Goal: Information Seeking & Learning: Learn about a topic

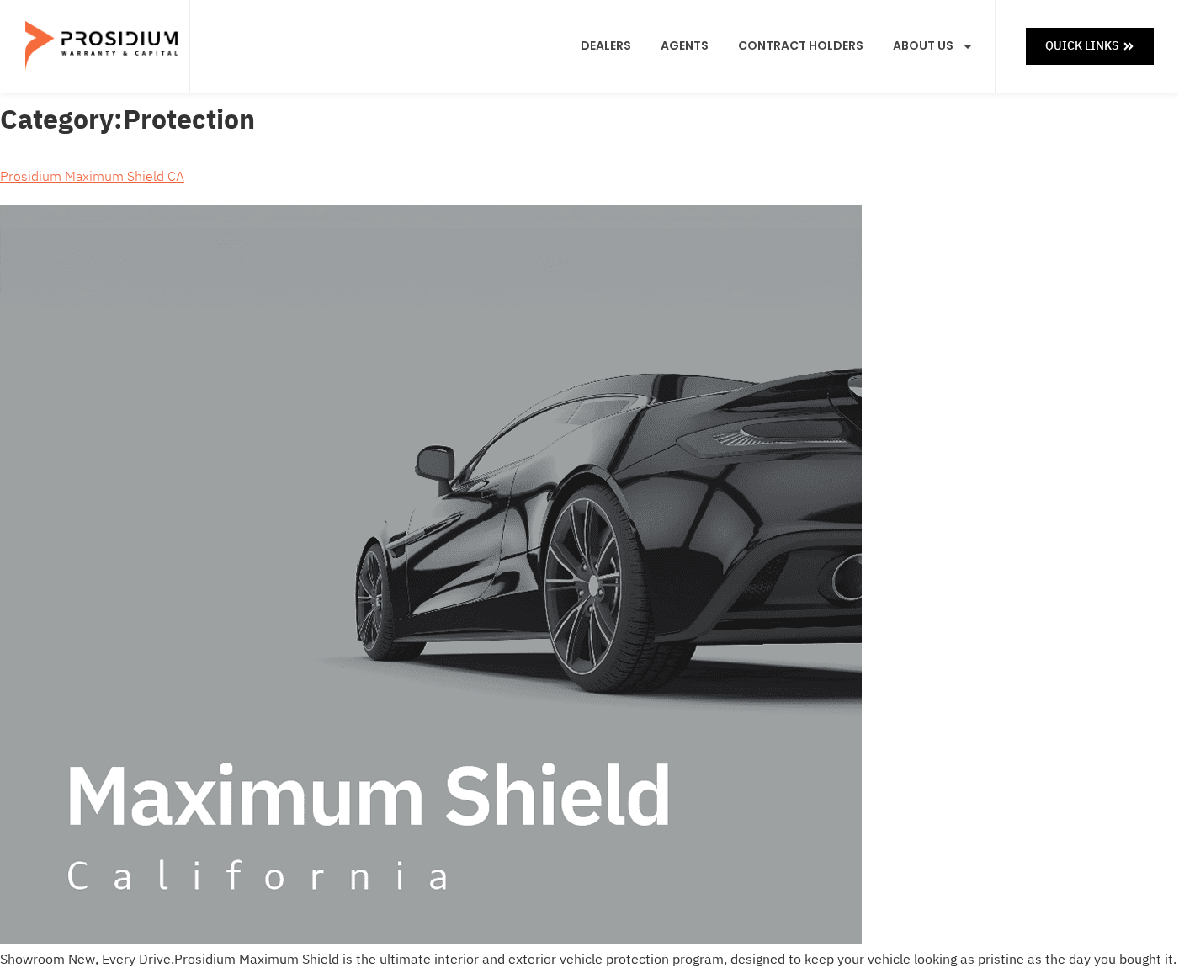
click at [66, 45] on img at bounding box center [103, 46] width 156 height 84
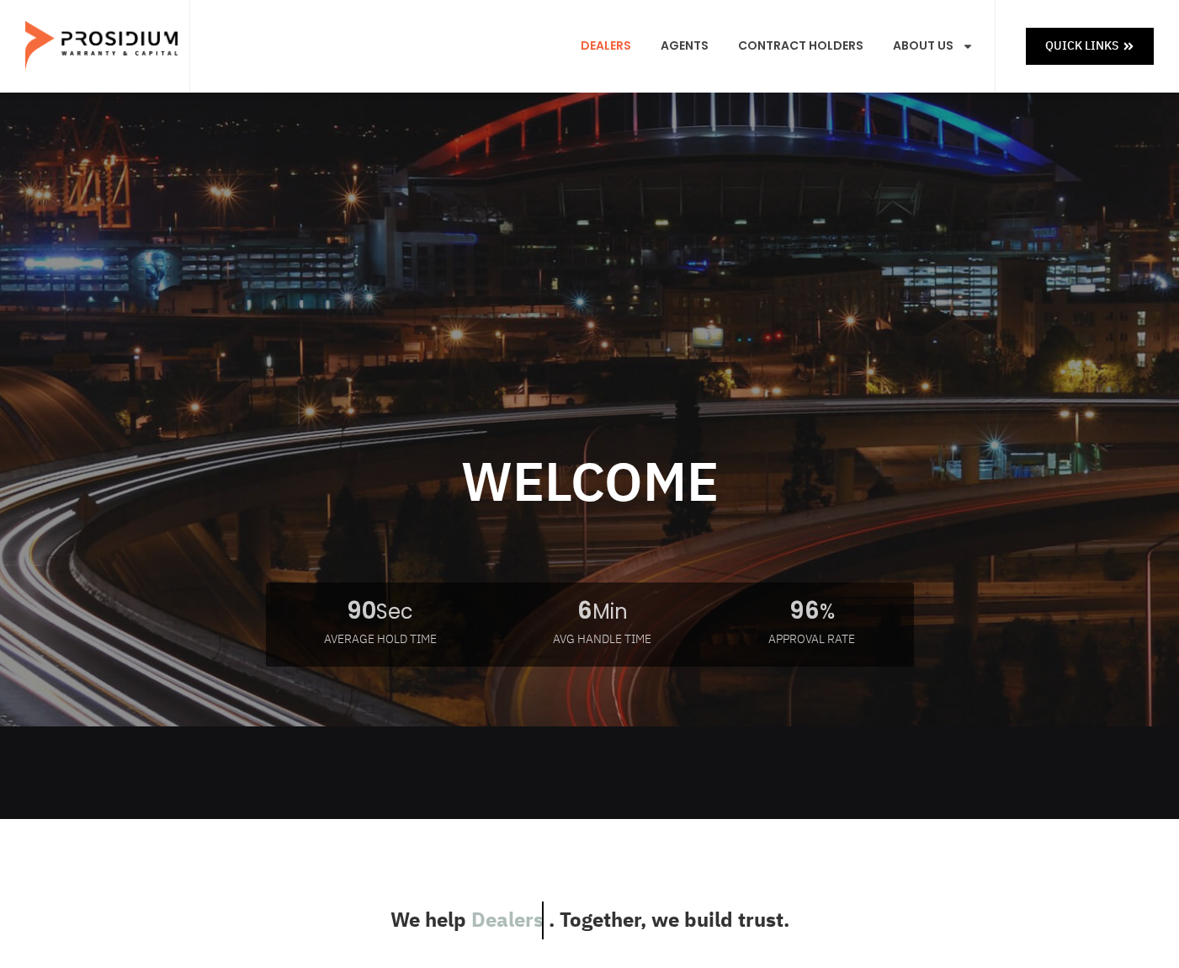
click at [612, 44] on link "Dealers" at bounding box center [606, 46] width 76 height 62
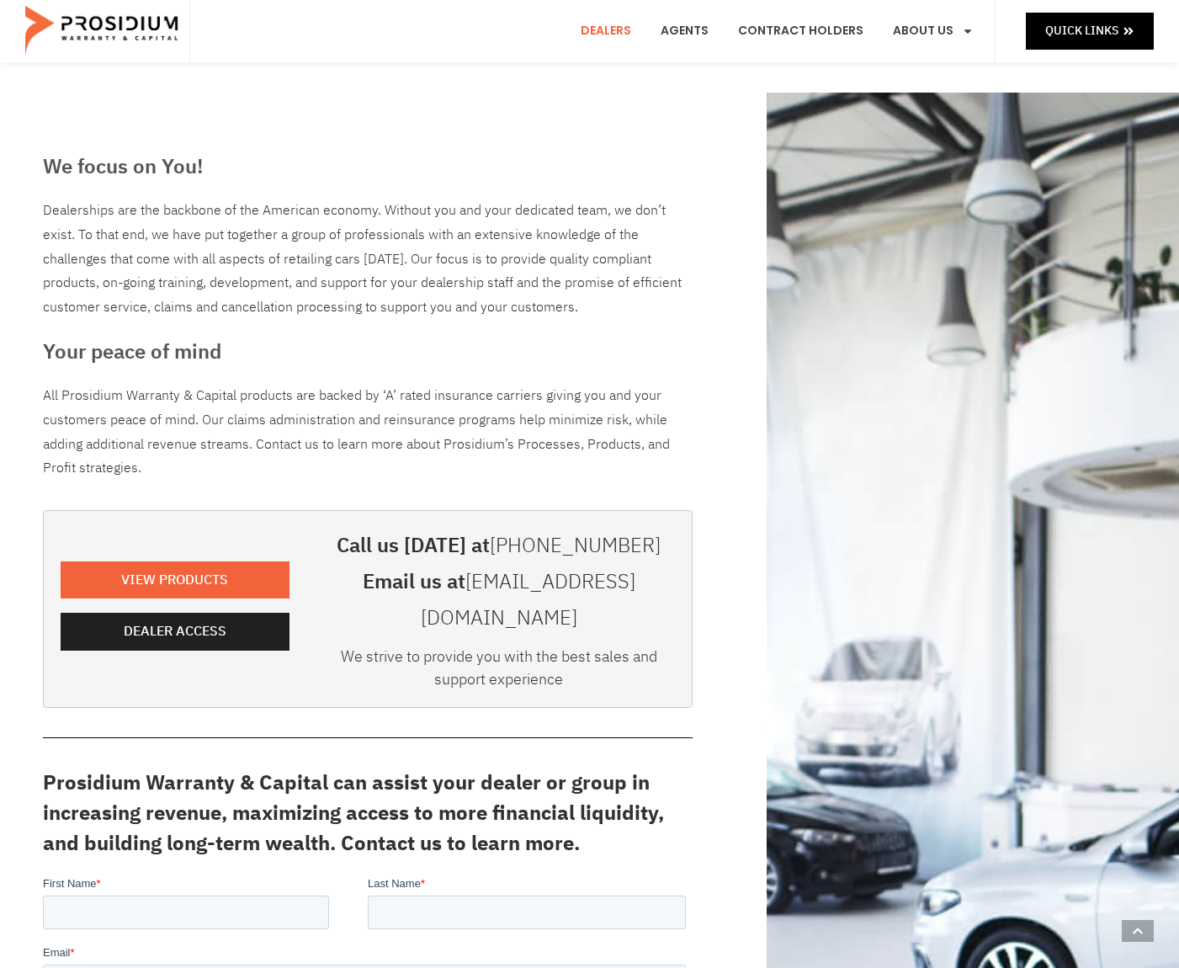
scroll to position [421, 0]
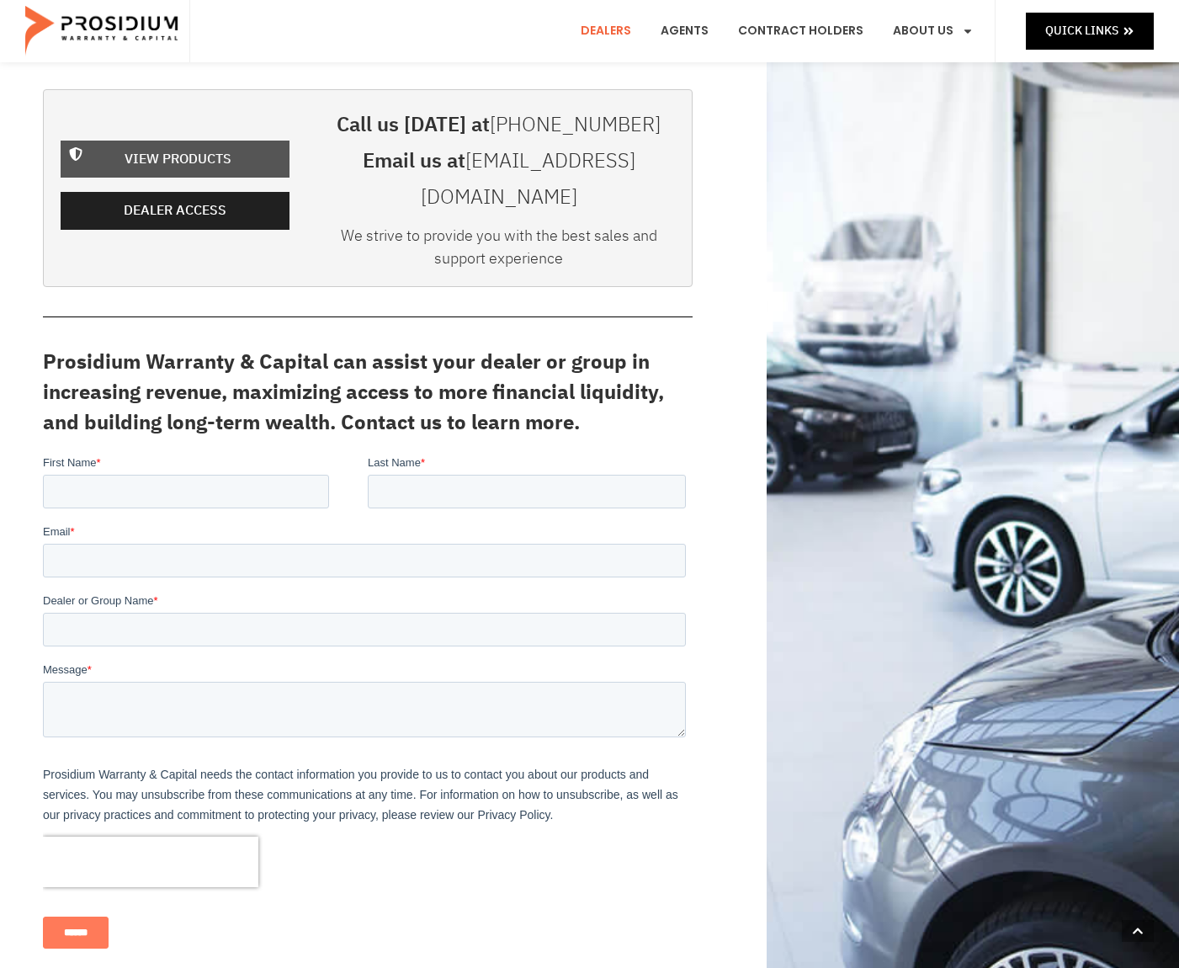
click at [217, 147] on span "View Products" at bounding box center [178, 159] width 107 height 24
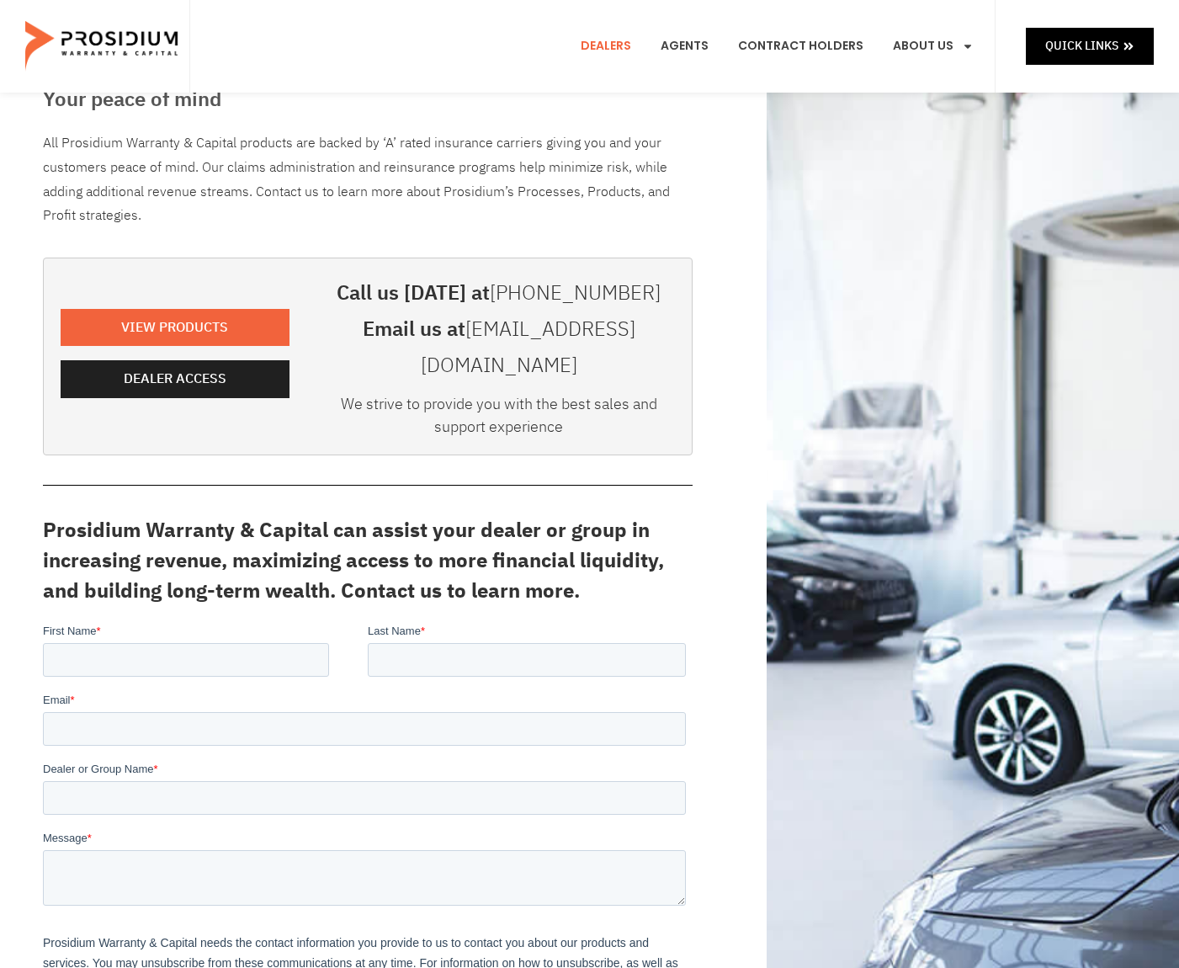
scroll to position [0, 0]
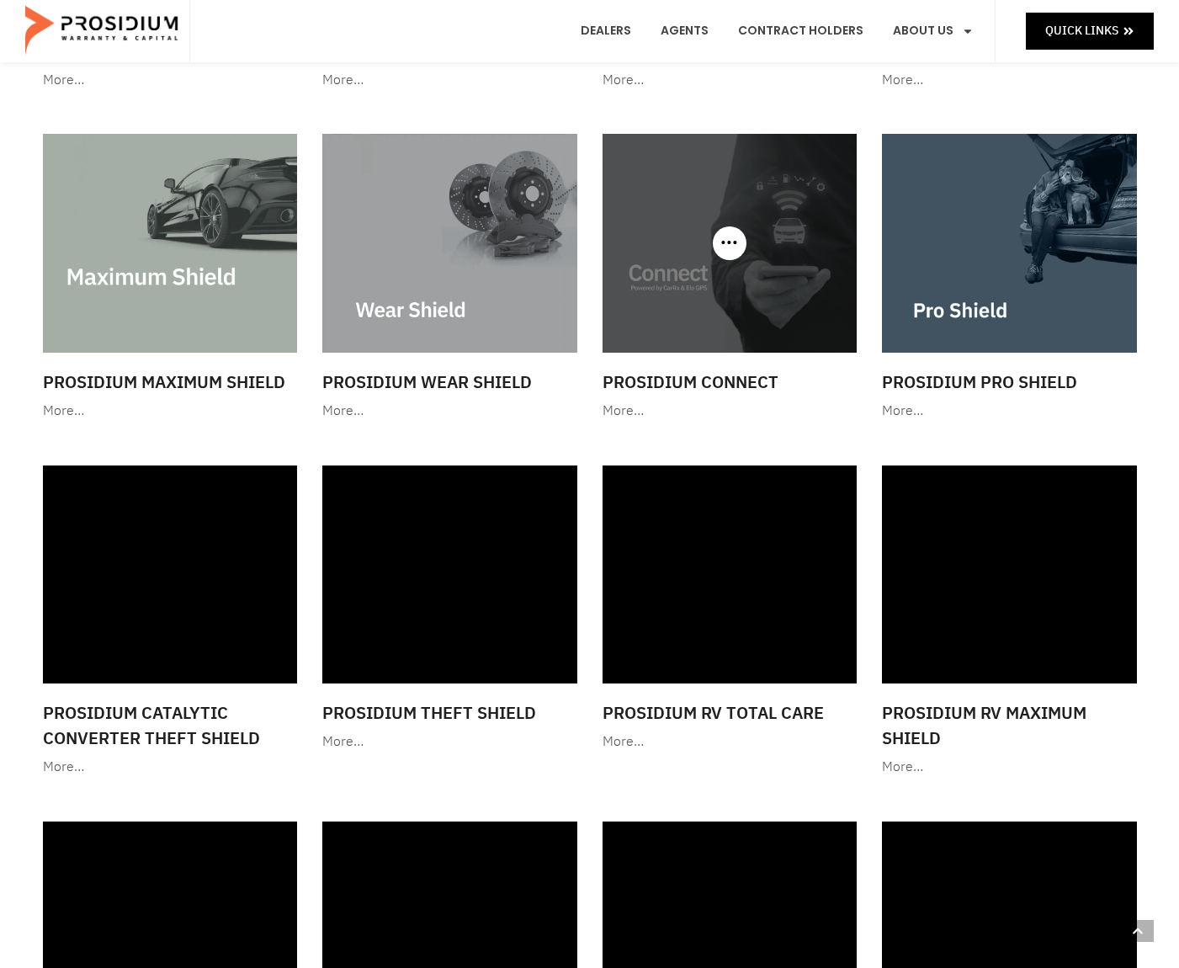
scroll to position [1347, 0]
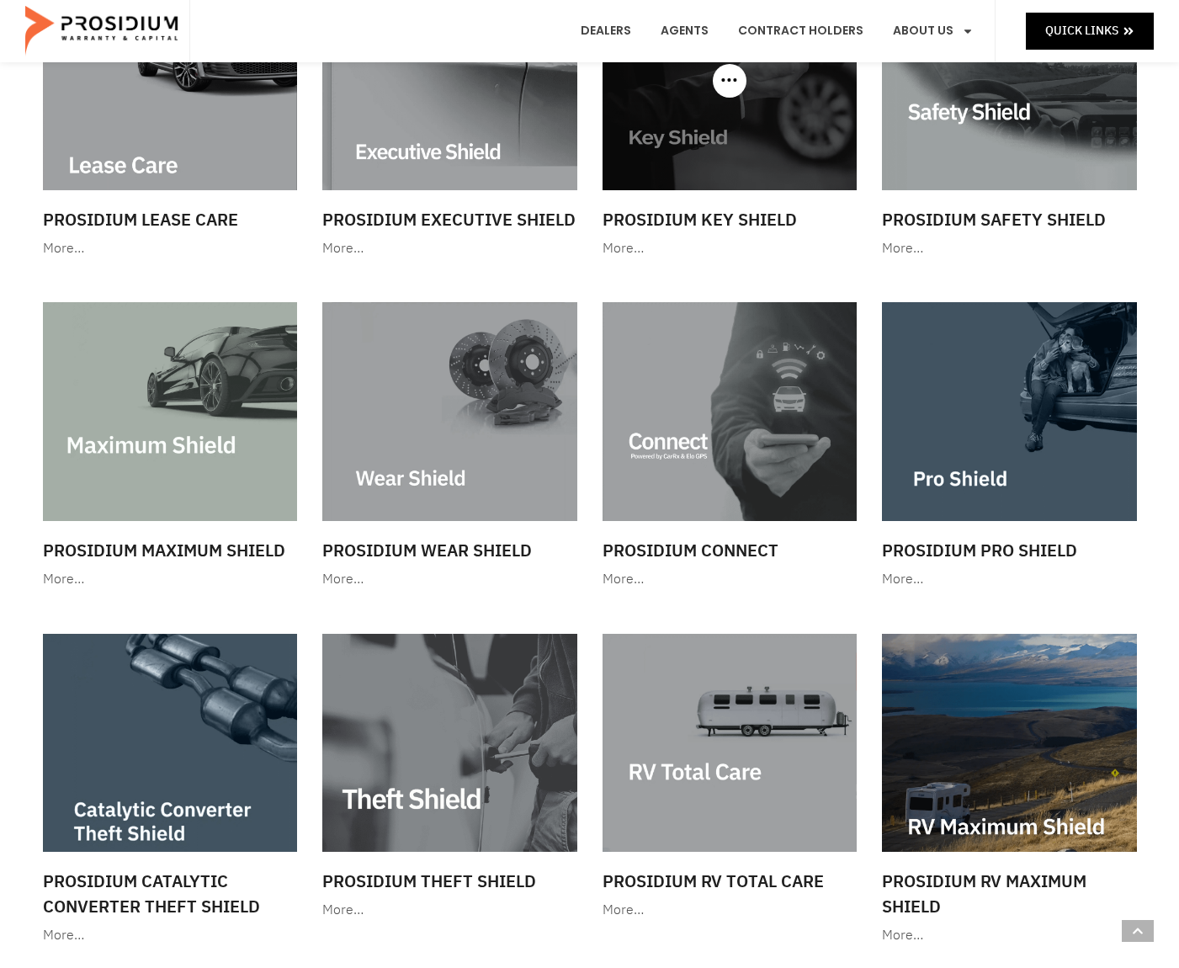
click at [720, 226] on h3 "Prosidium Key Shield" at bounding box center [730, 219] width 255 height 25
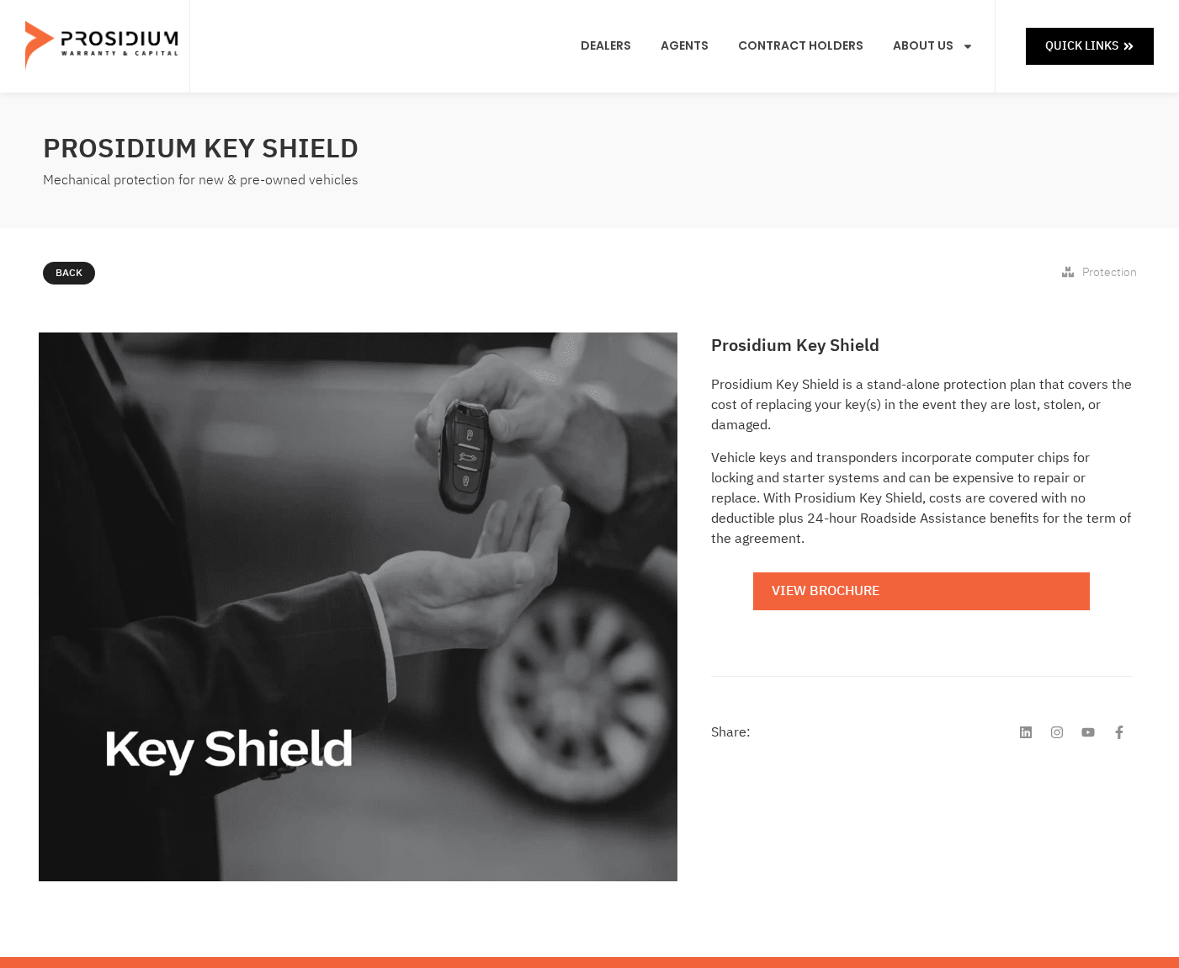
scroll to position [337, 0]
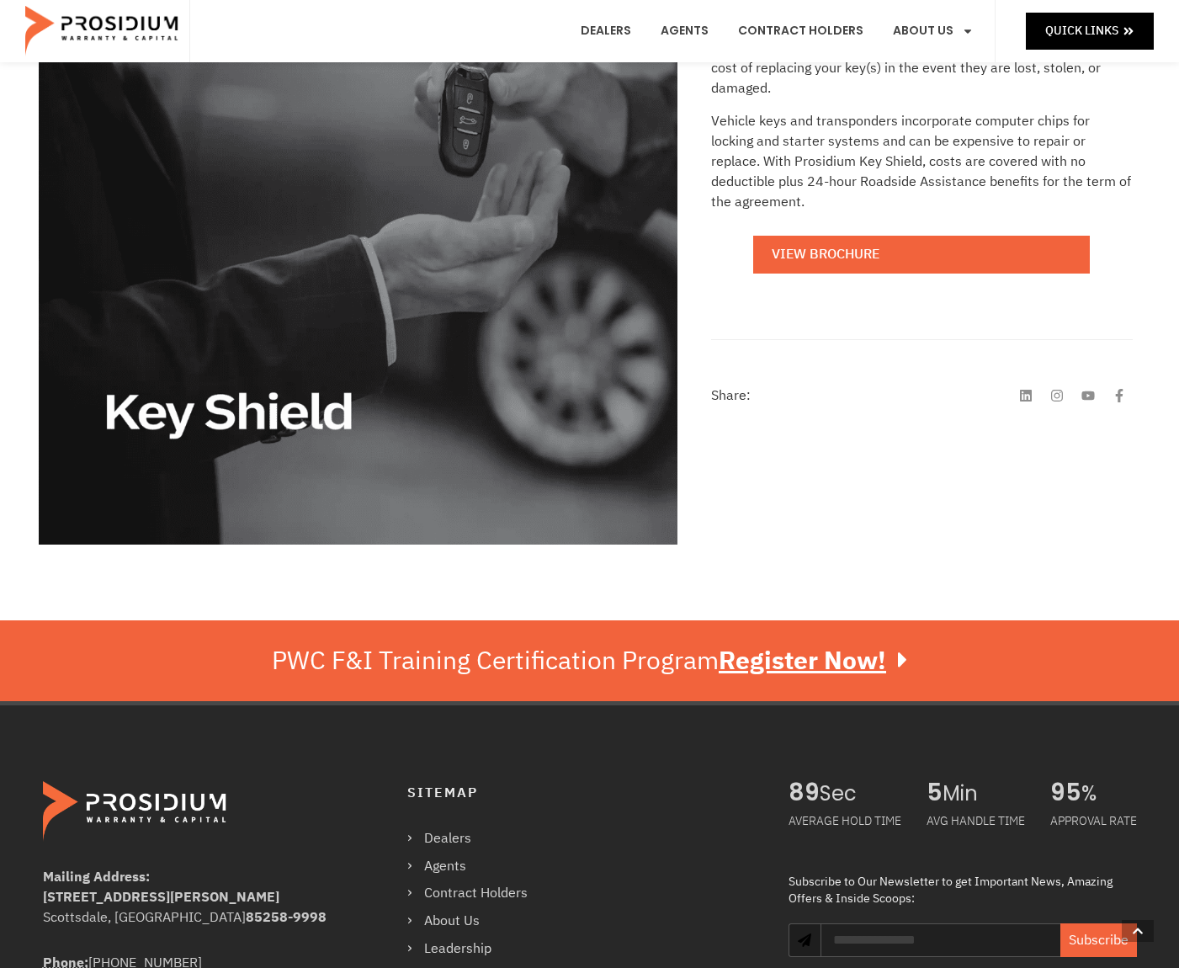
click at [932, 256] on div "Prosidium Key Shield is a stand-alone protection plan that covers the cost of r…" at bounding box center [921, 167] width 421 height 258
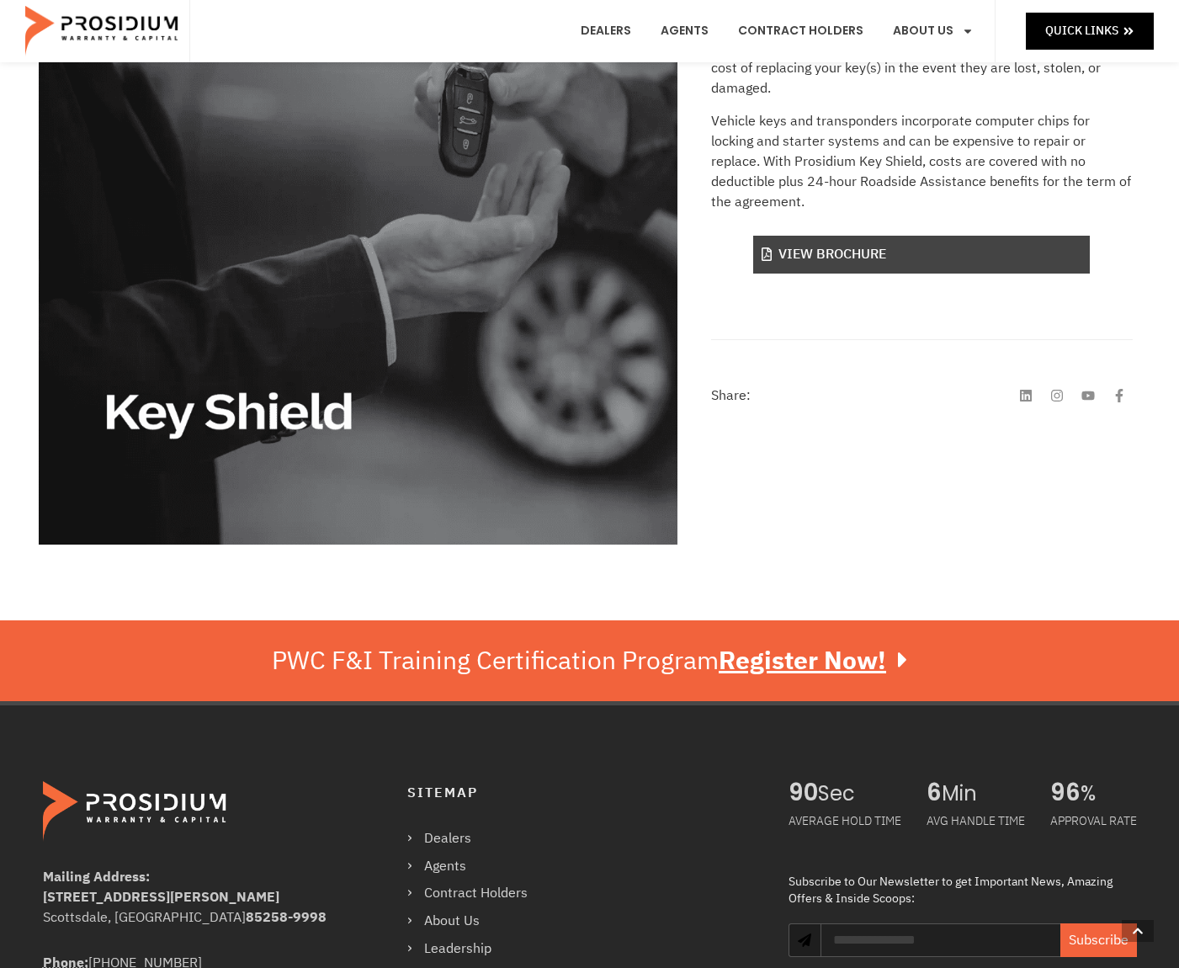
click at [931, 247] on link "View Brochure" at bounding box center [921, 255] width 337 height 38
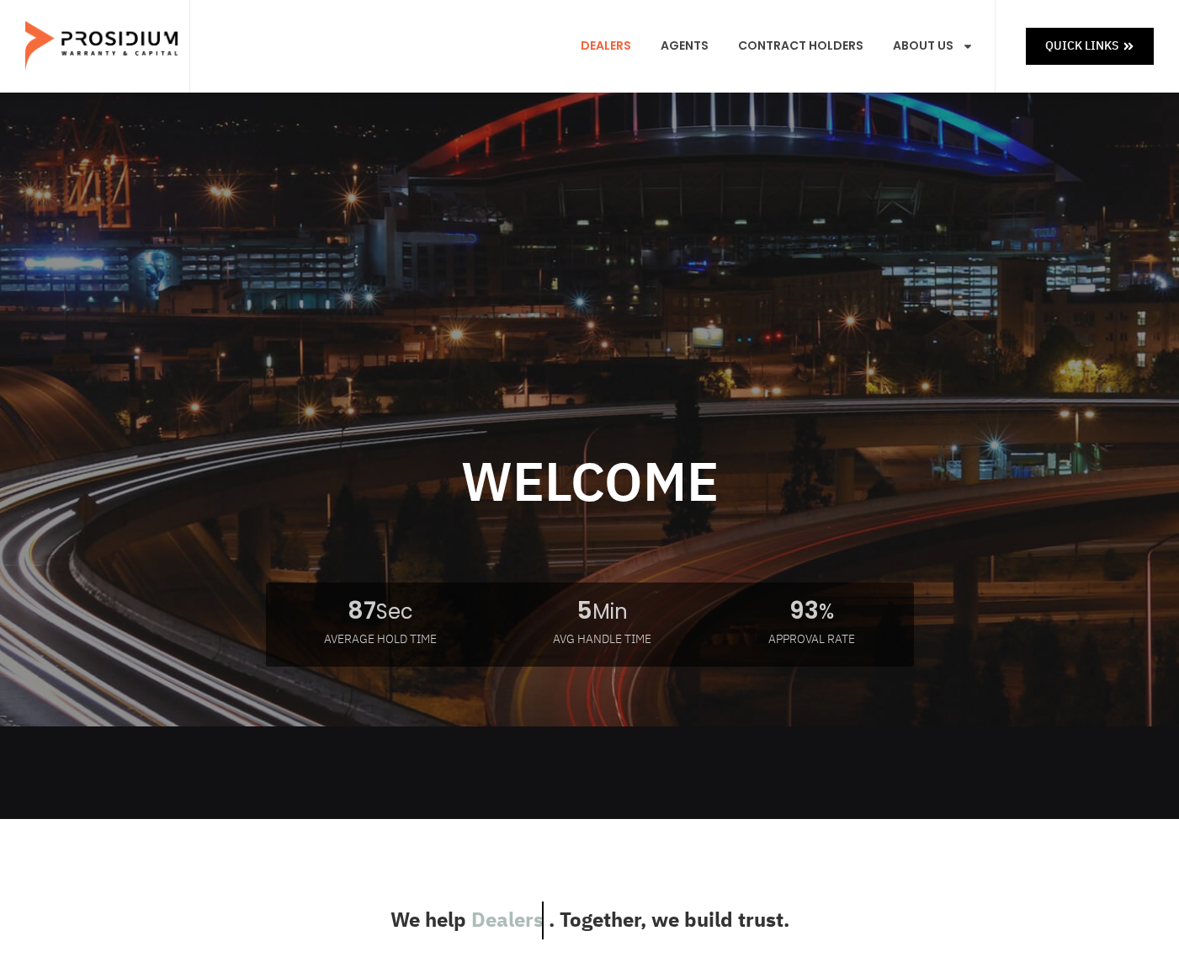
click at [611, 42] on link "Dealers" at bounding box center [606, 46] width 76 height 62
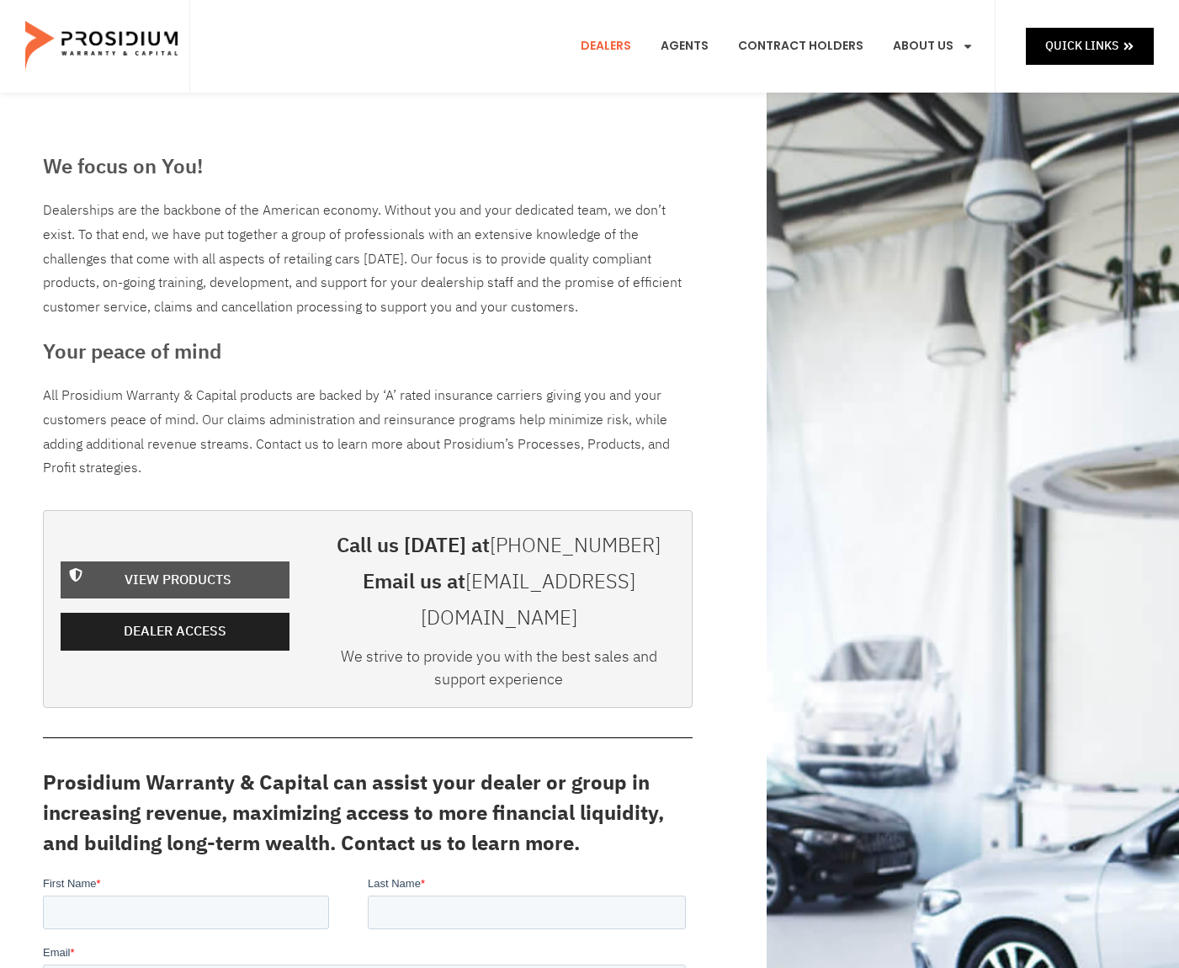
click at [222, 576] on link "View Products" at bounding box center [175, 580] width 229 height 38
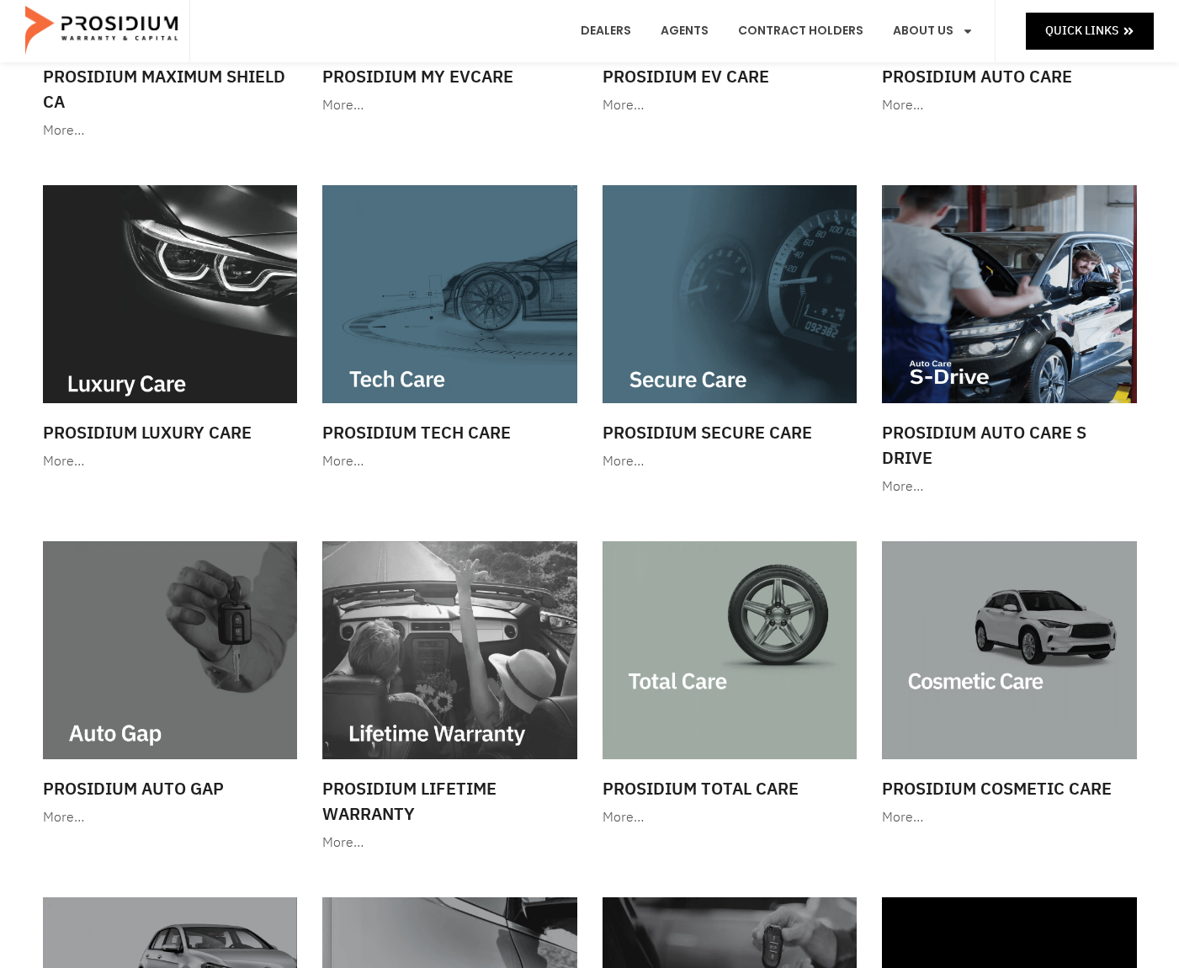
scroll to position [84, 0]
